Goal: Information Seeking & Learning: Learn about a topic

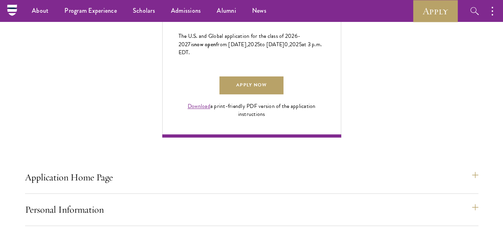
scroll to position [517, 0]
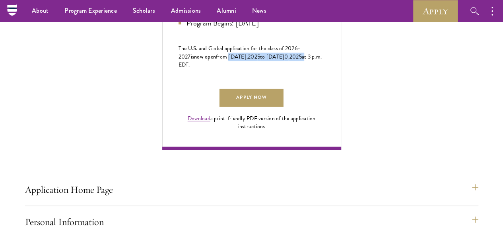
drag, startPoint x: 396, startPoint y: 128, endPoint x: 378, endPoint y: 132, distance: 18.3
click at [322, 69] on span "from [DATE], 202 5 to [DATE] 0 , 202 5 at 3 p.m. EDT." at bounding box center [249, 60] width 143 height 16
click at [299, 61] on span "202" at bounding box center [294, 56] width 10 height 8
drag, startPoint x: 379, startPoint y: 127, endPoint x: 417, endPoint y: 133, distance: 37.9
click at [325, 69] on p "The U.S. and Global application for the class of 202 6 -202 7 is now open from …" at bounding box center [251, 57] width 146 height 24
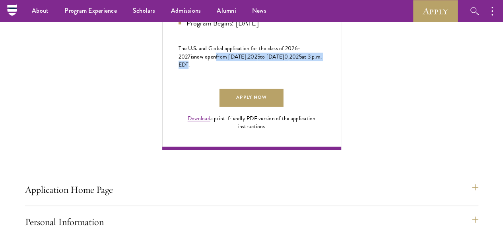
click at [322, 69] on span "at 3 p.m. EDT." at bounding box center [249, 60] width 143 height 16
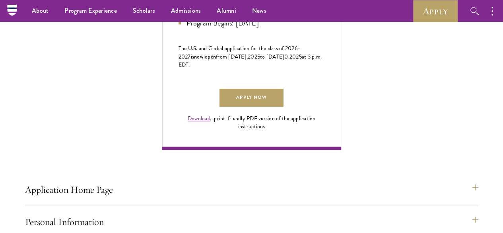
drag, startPoint x: 424, startPoint y: 141, endPoint x: 383, endPoint y: 118, distance: 47.3
click at [325, 69] on p "The U.S. and Global application for the class of 202 6 -202 7 is now open from …" at bounding box center [251, 57] width 146 height 24
click at [295, 52] on span "The U.S. and Global application for the class of 202" at bounding box center [236, 48] width 116 height 8
drag, startPoint x: 372, startPoint y: 115, endPoint x: 396, endPoint y: 131, distance: 28.9
click at [325, 69] on p "The U.S. and Global application for the class of 202 6 -202 7 is now open from …" at bounding box center [251, 57] width 146 height 24
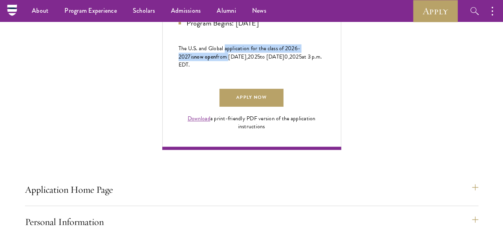
click at [248, 61] on span "from [DATE]," at bounding box center [232, 56] width 32 height 8
